Goal: Task Accomplishment & Management: Use online tool/utility

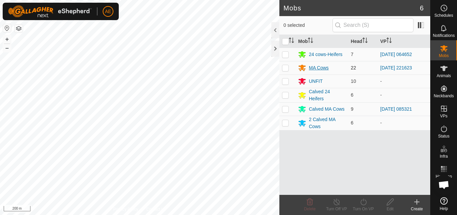
click at [324, 69] on div "MA Cows" at bounding box center [319, 67] width 20 height 7
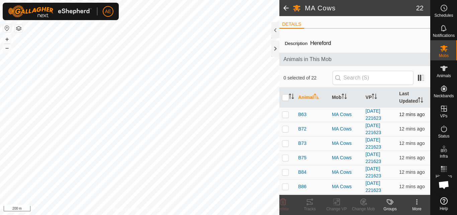
click at [286, 115] on p-checkbox at bounding box center [285, 113] width 7 height 5
checkbox input "true"
click at [336, 202] on icon at bounding box center [336, 202] width 5 height 4
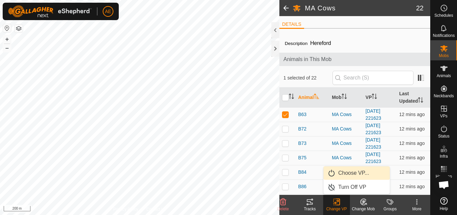
click at [354, 171] on link "Choose VP..." at bounding box center [357, 172] width 66 height 13
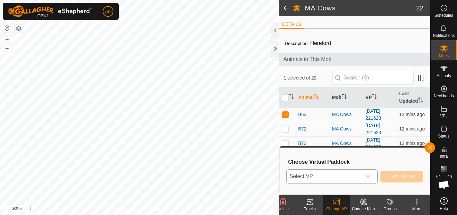
click at [368, 175] on icon "dropdown trigger" at bounding box center [368, 175] width 5 height 5
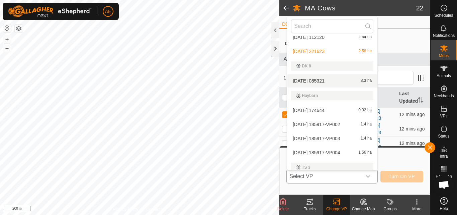
scroll to position [167, 0]
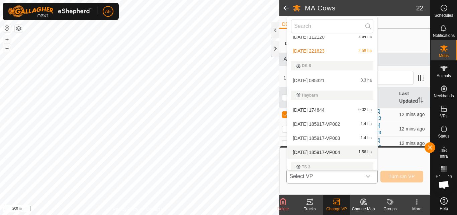
click at [338, 152] on li "[DATE] 185917-VP004 1.56 ha" at bounding box center [332, 151] width 90 height 13
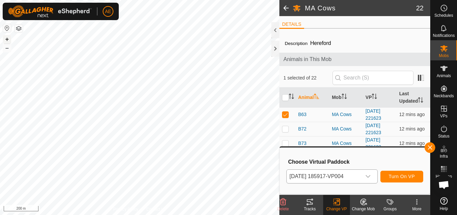
click at [7, 42] on button "+" at bounding box center [7, 39] width 8 height 8
click at [416, 178] on button "Turn On VP" at bounding box center [402, 176] width 43 height 12
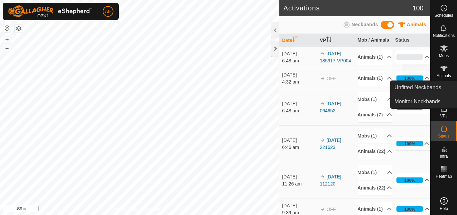
click at [445, 76] on span "Animals" at bounding box center [444, 76] width 14 height 4
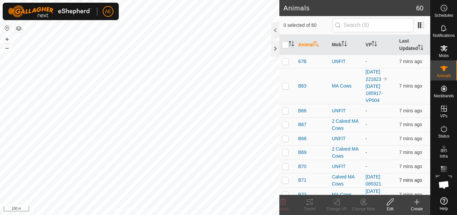
click at [376, 180] on td "[DATE] 085321" at bounding box center [380, 180] width 34 height 14
click at [372, 176] on link "[DATE] 085321" at bounding box center [374, 180] width 16 height 12
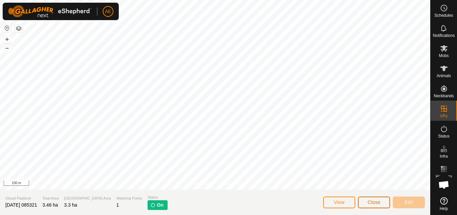
click at [376, 203] on span "Close" at bounding box center [374, 201] width 13 height 5
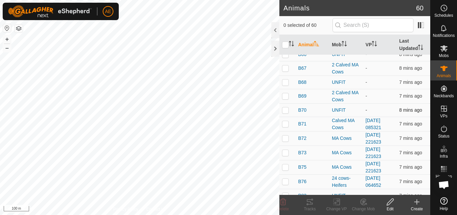
scroll to position [57, 0]
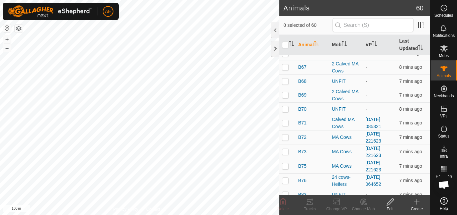
click at [372, 136] on link "[DATE] 221623" at bounding box center [374, 137] width 16 height 12
